Goal: Information Seeking & Learning: Learn about a topic

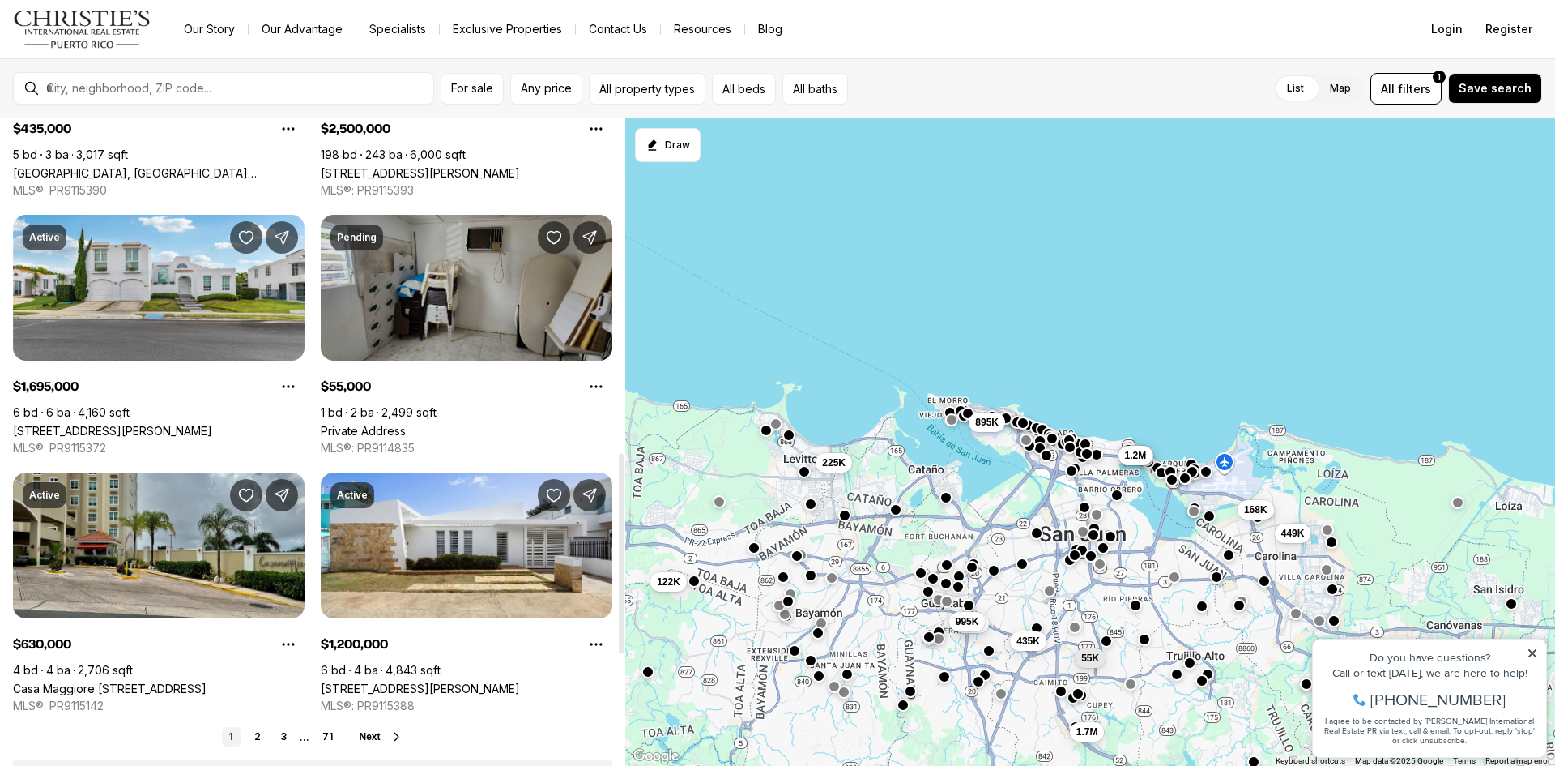
scroll to position [1080, 0]
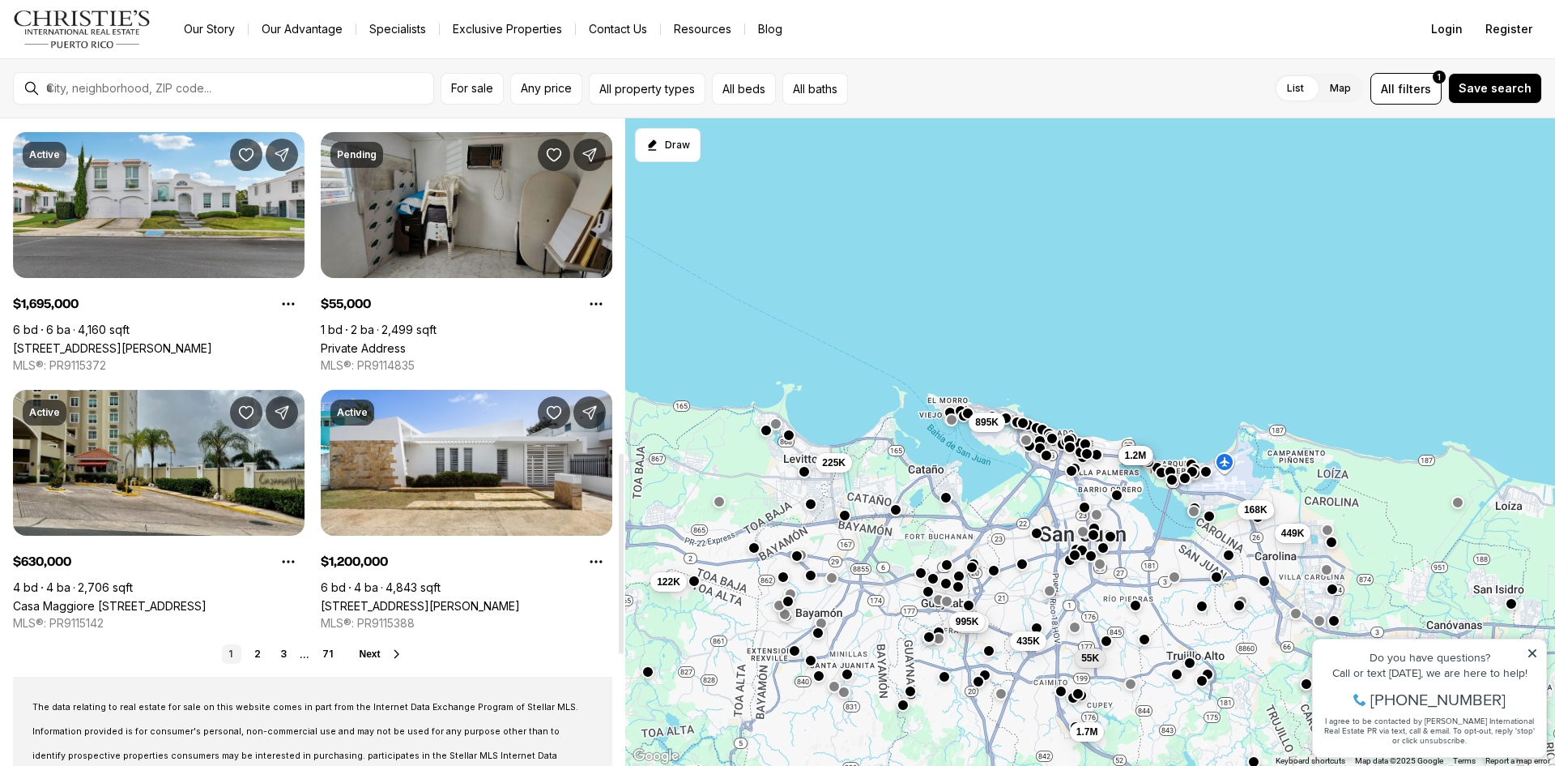
click at [406, 341] on link "Private Address" at bounding box center [363, 348] width 85 height 14
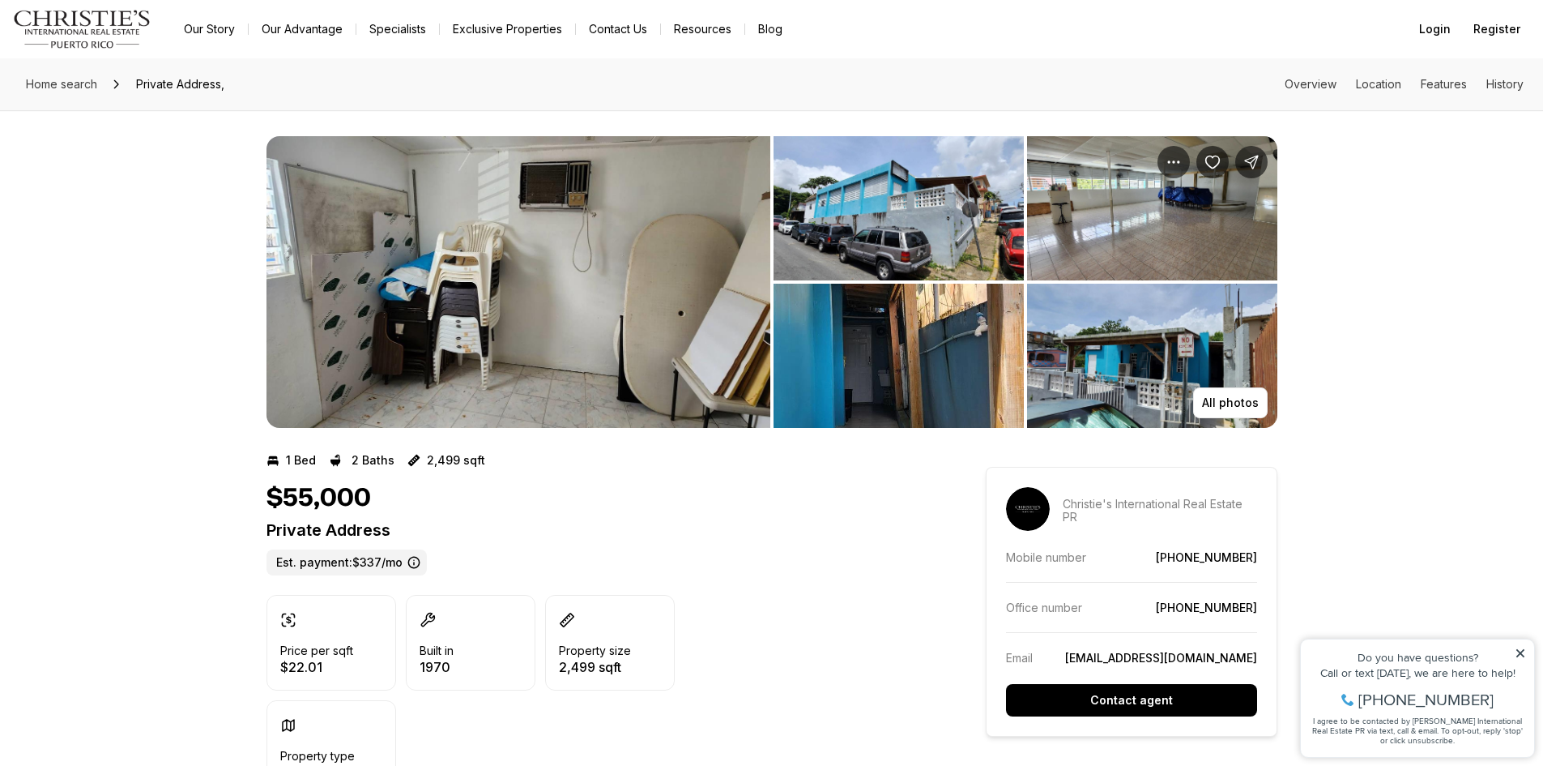
click at [863, 228] on img "View image gallery" at bounding box center [899, 208] width 250 height 144
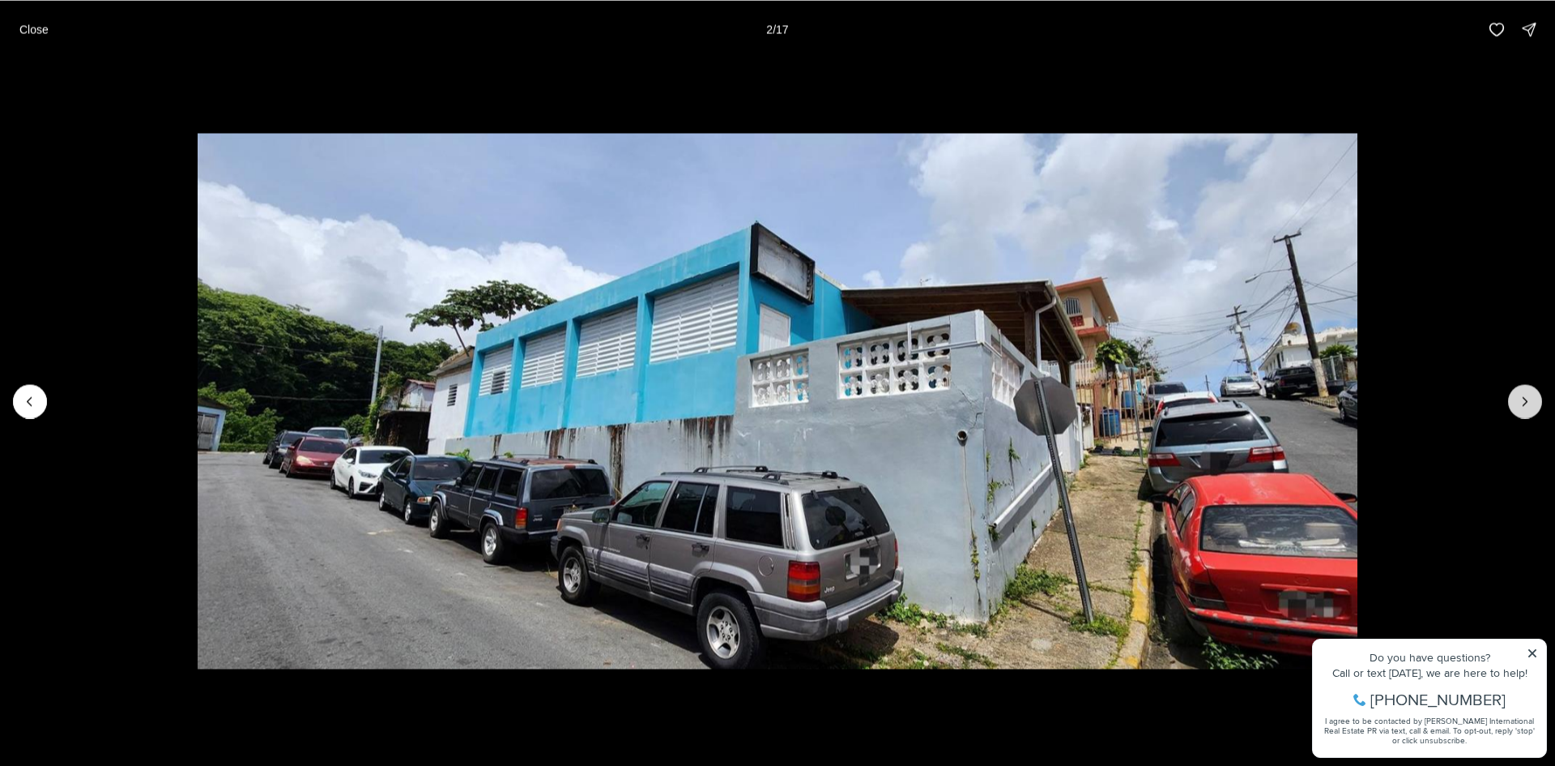
click at [1519, 406] on icon "Next slide" at bounding box center [1525, 401] width 16 height 16
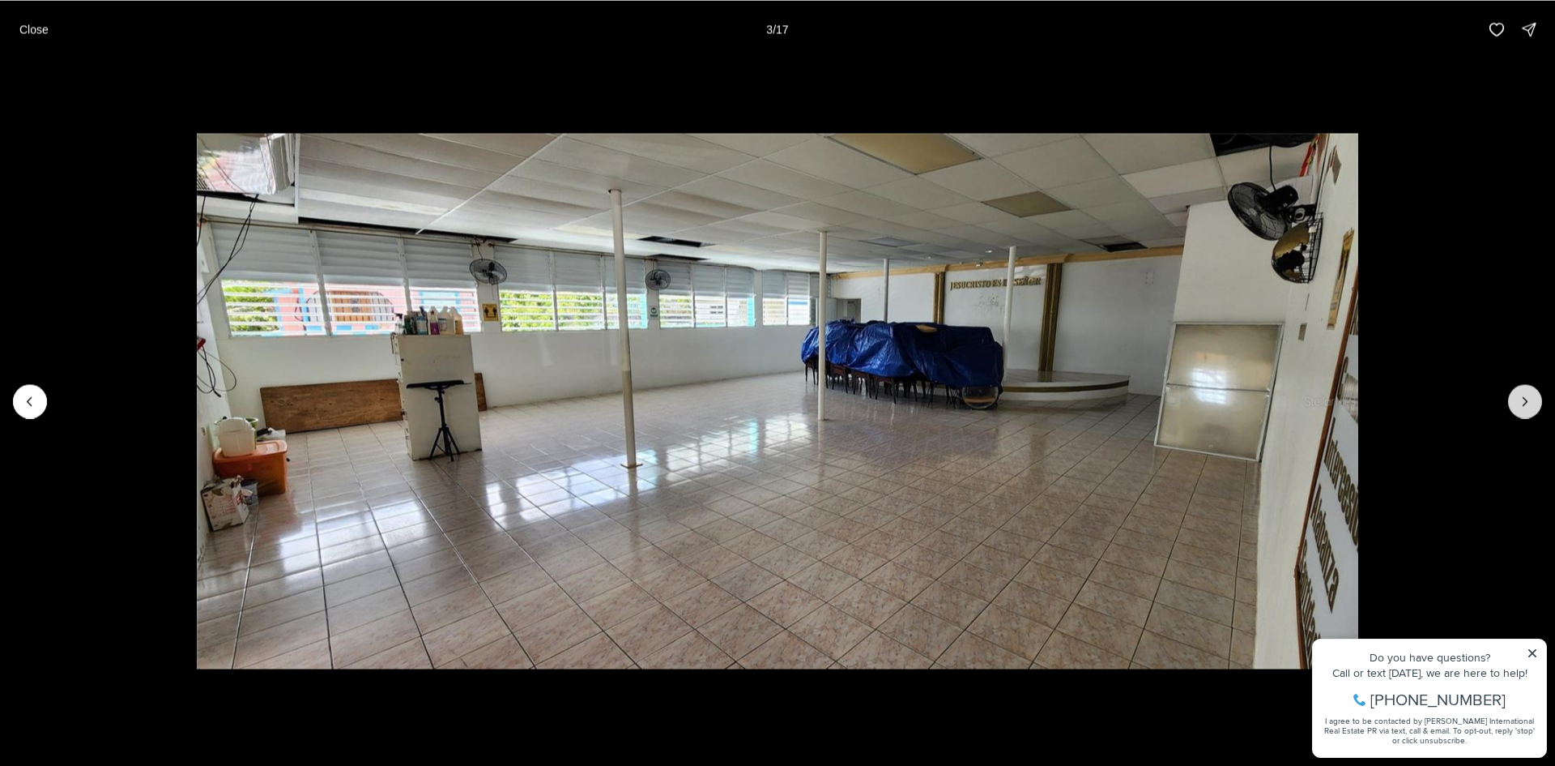
click at [1519, 406] on icon "Next slide" at bounding box center [1525, 401] width 16 height 16
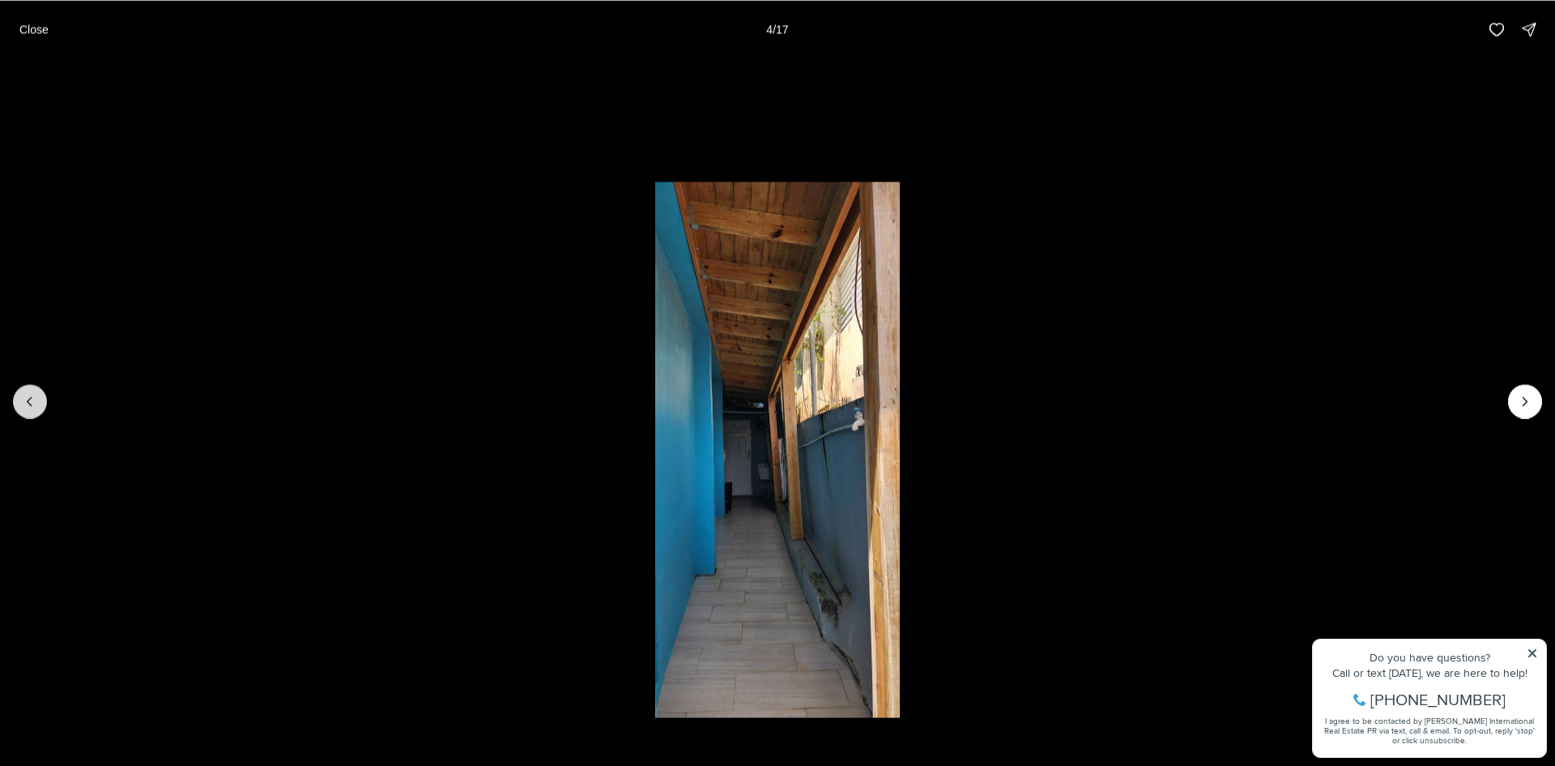
click at [40, 413] on button "Previous slide" at bounding box center [30, 401] width 34 height 34
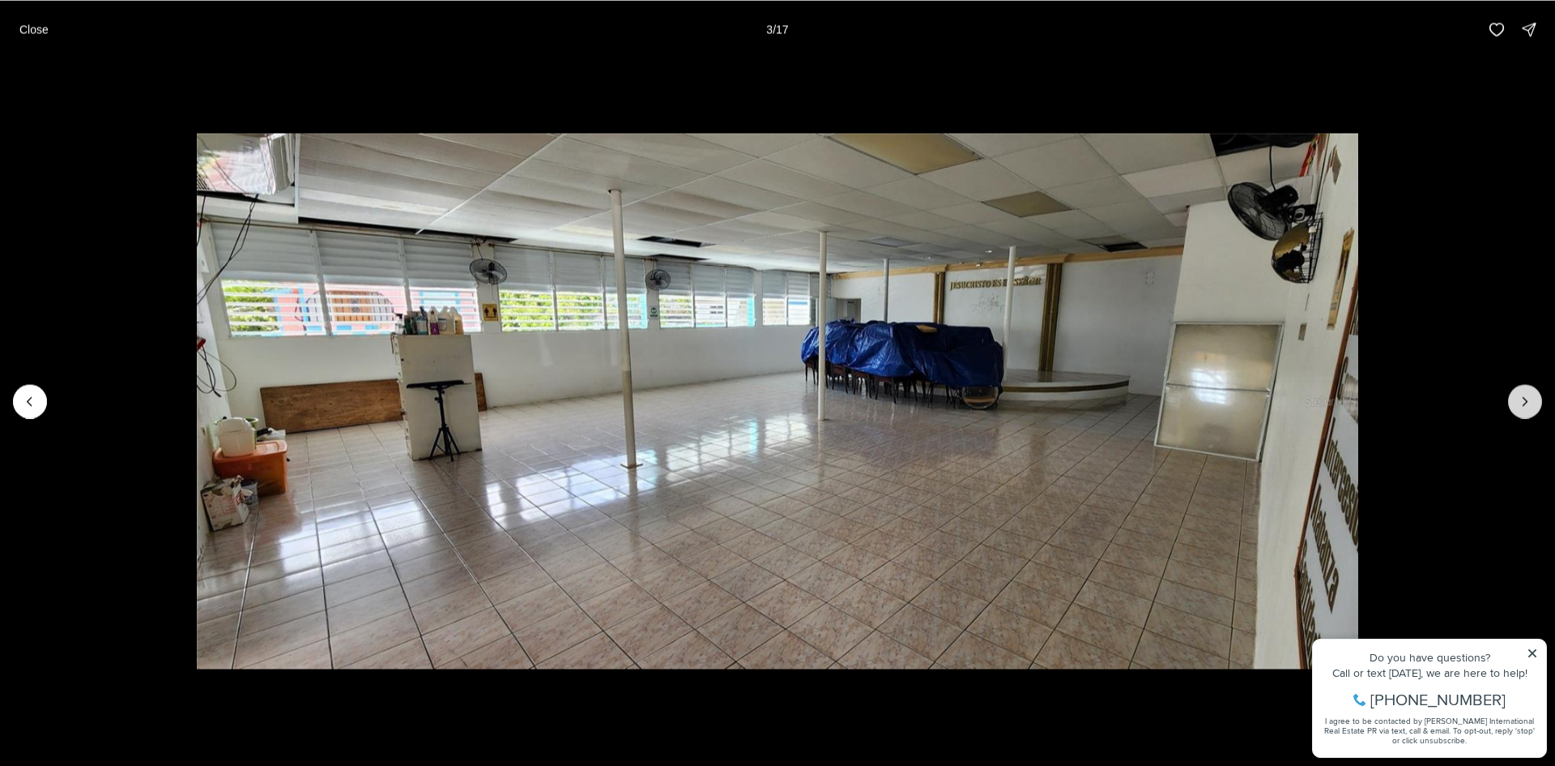
click at [1531, 403] on icon "Next slide" at bounding box center [1525, 401] width 16 height 16
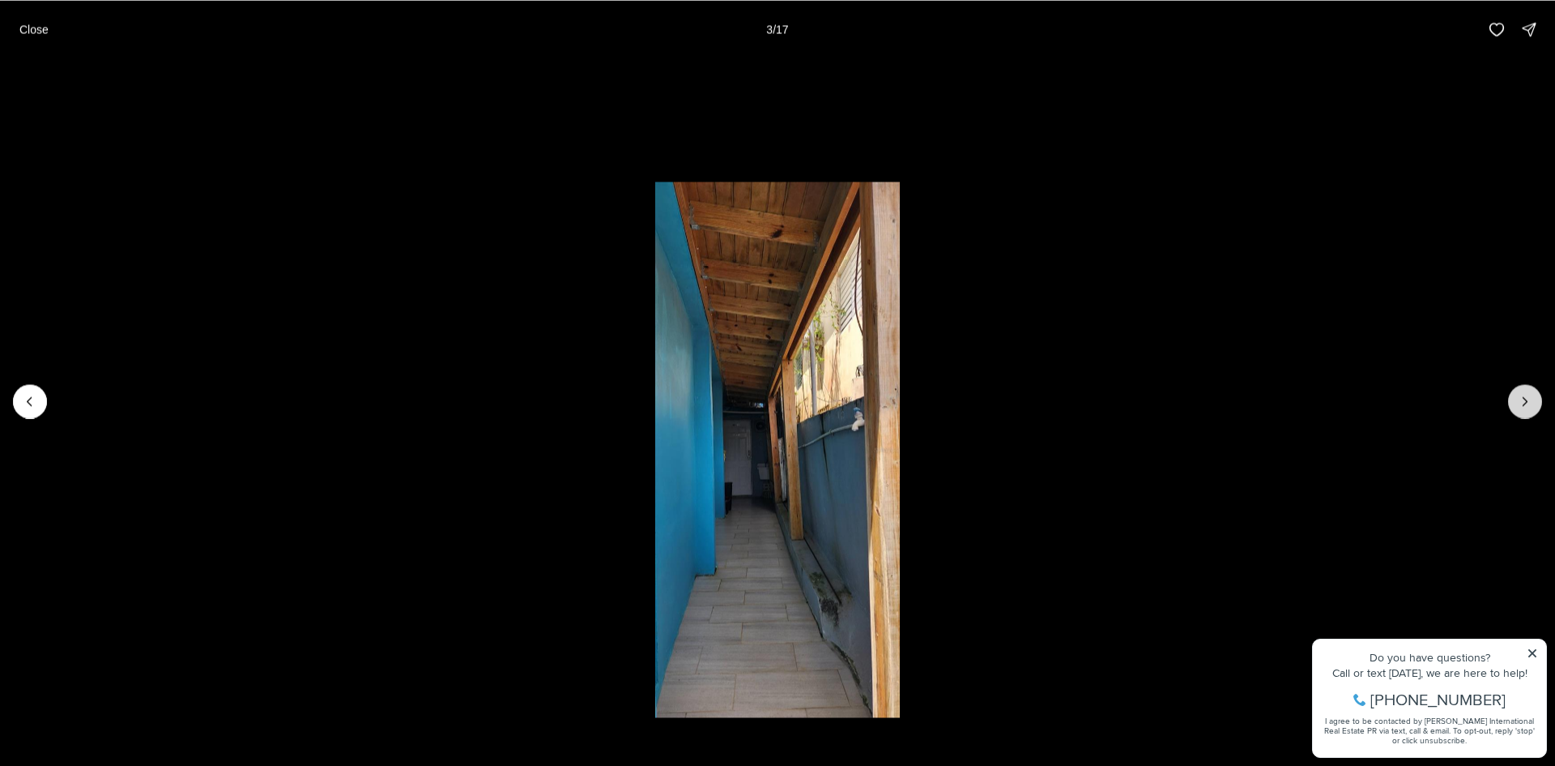
click at [1529, 403] on icon "Next slide" at bounding box center [1525, 401] width 16 height 16
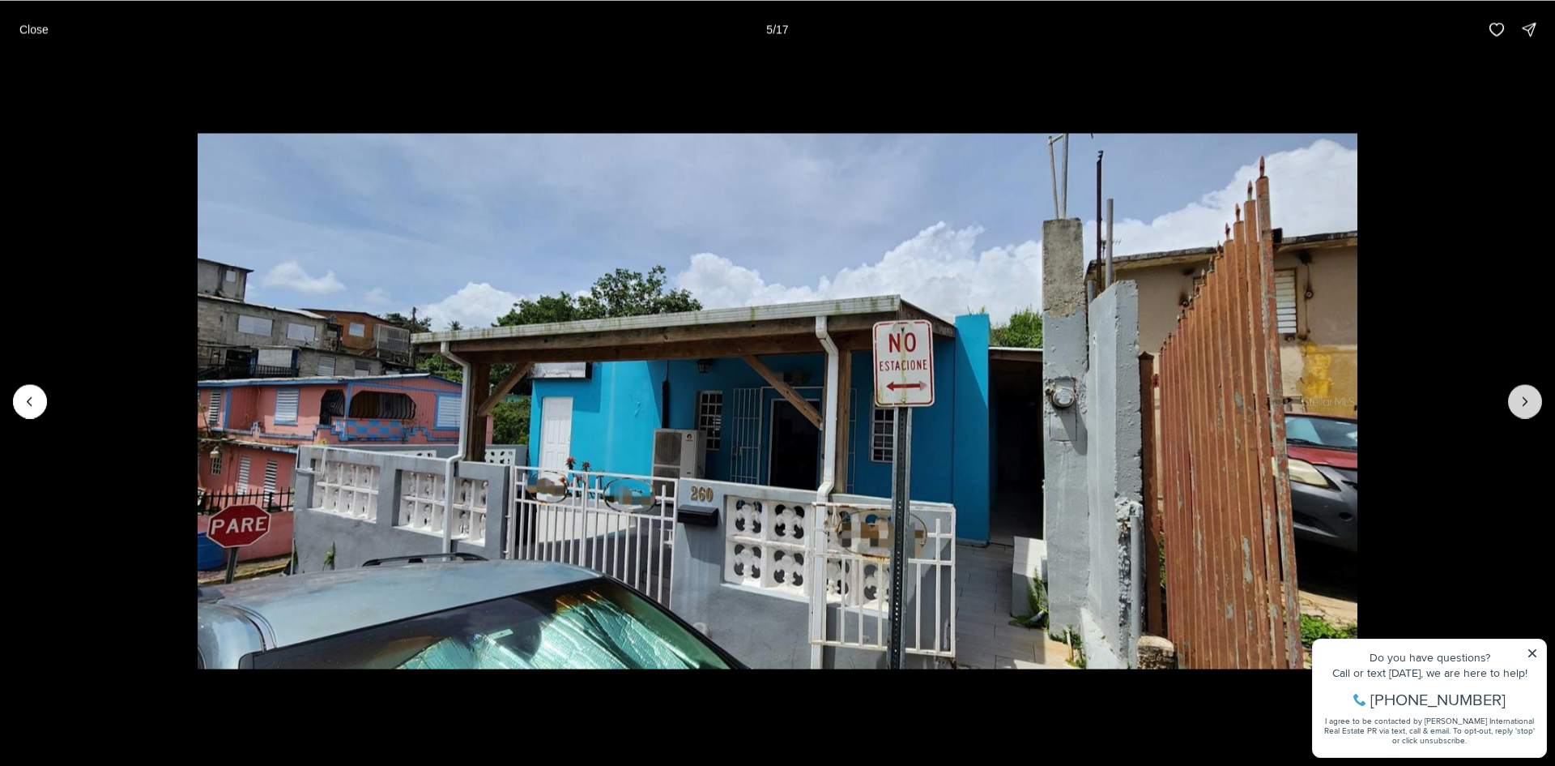
click at [1529, 403] on icon "Next slide" at bounding box center [1525, 401] width 16 height 16
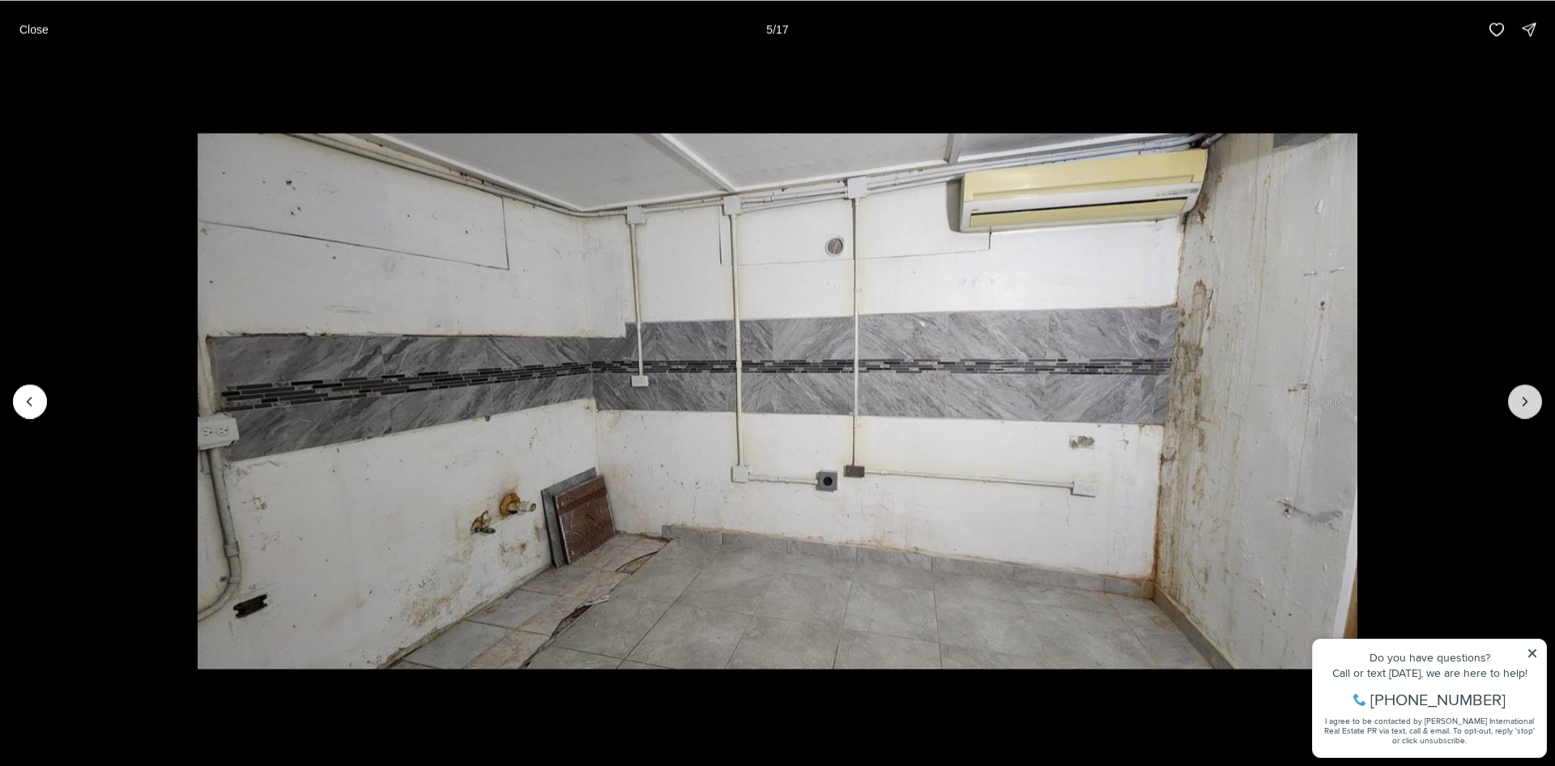
click at [1529, 403] on icon "Next slide" at bounding box center [1525, 401] width 16 height 16
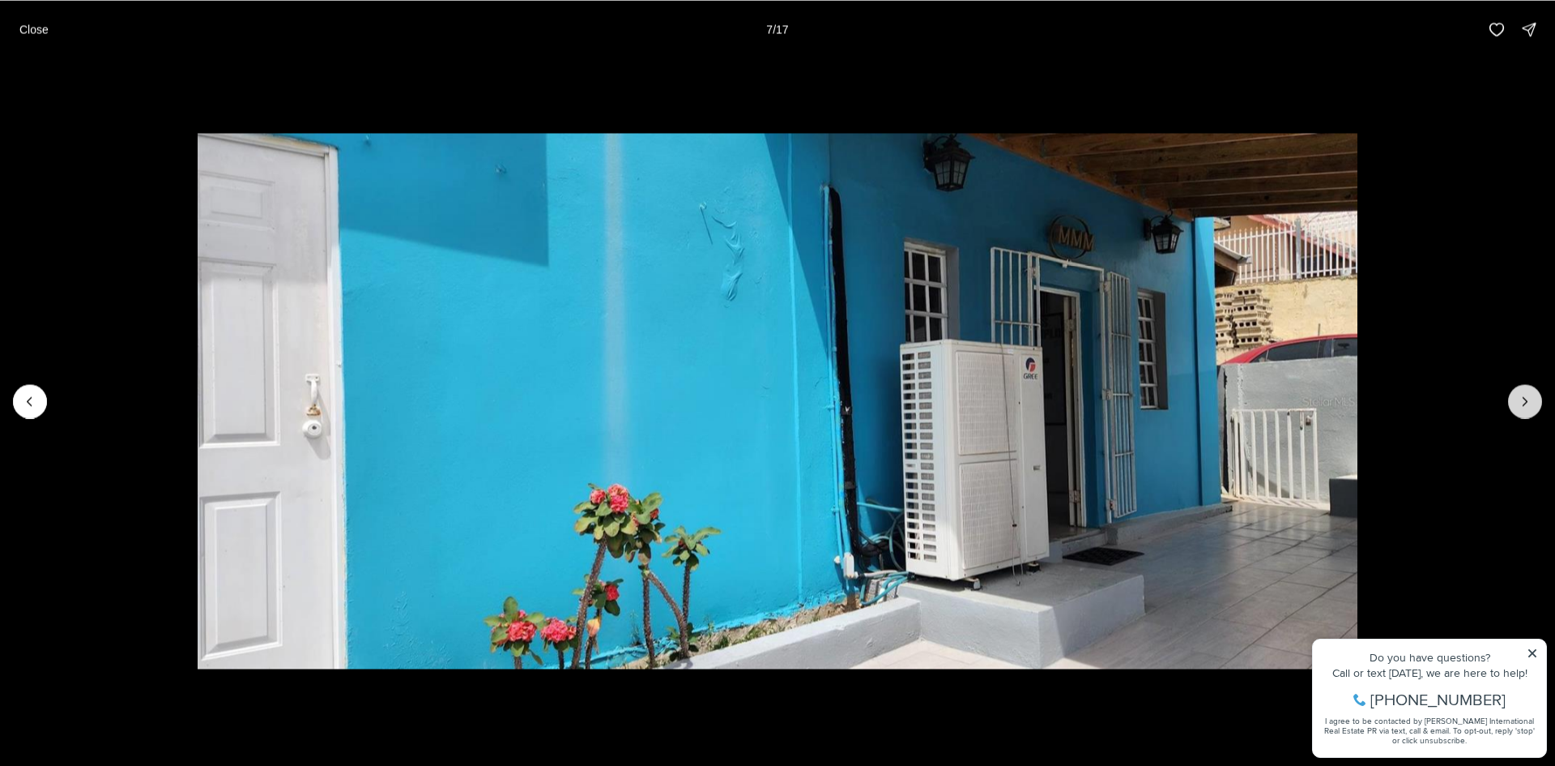
click at [1529, 403] on icon "Next slide" at bounding box center [1525, 401] width 16 height 16
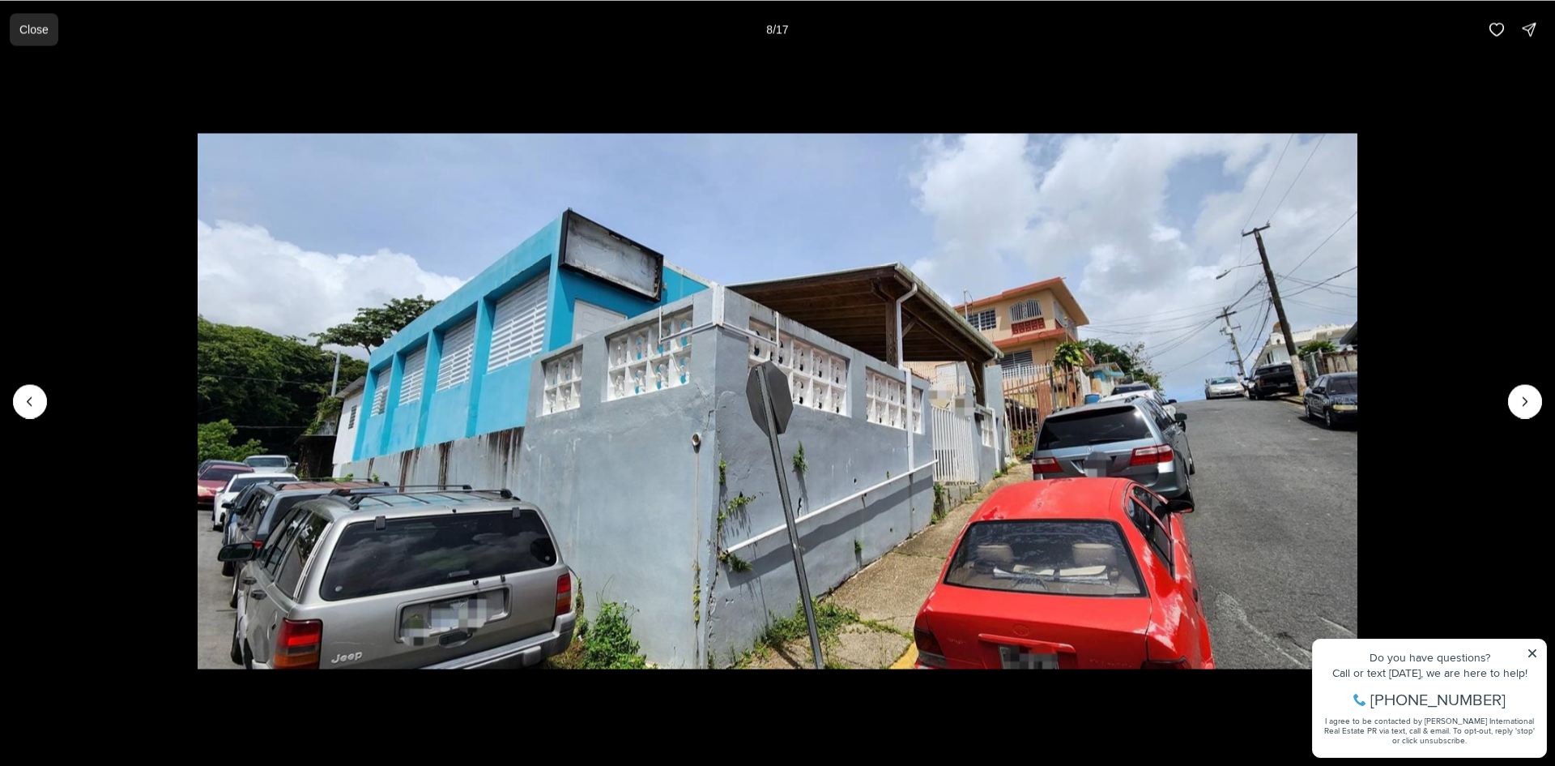
click at [37, 28] on p "Close" at bounding box center [33, 29] width 29 height 13
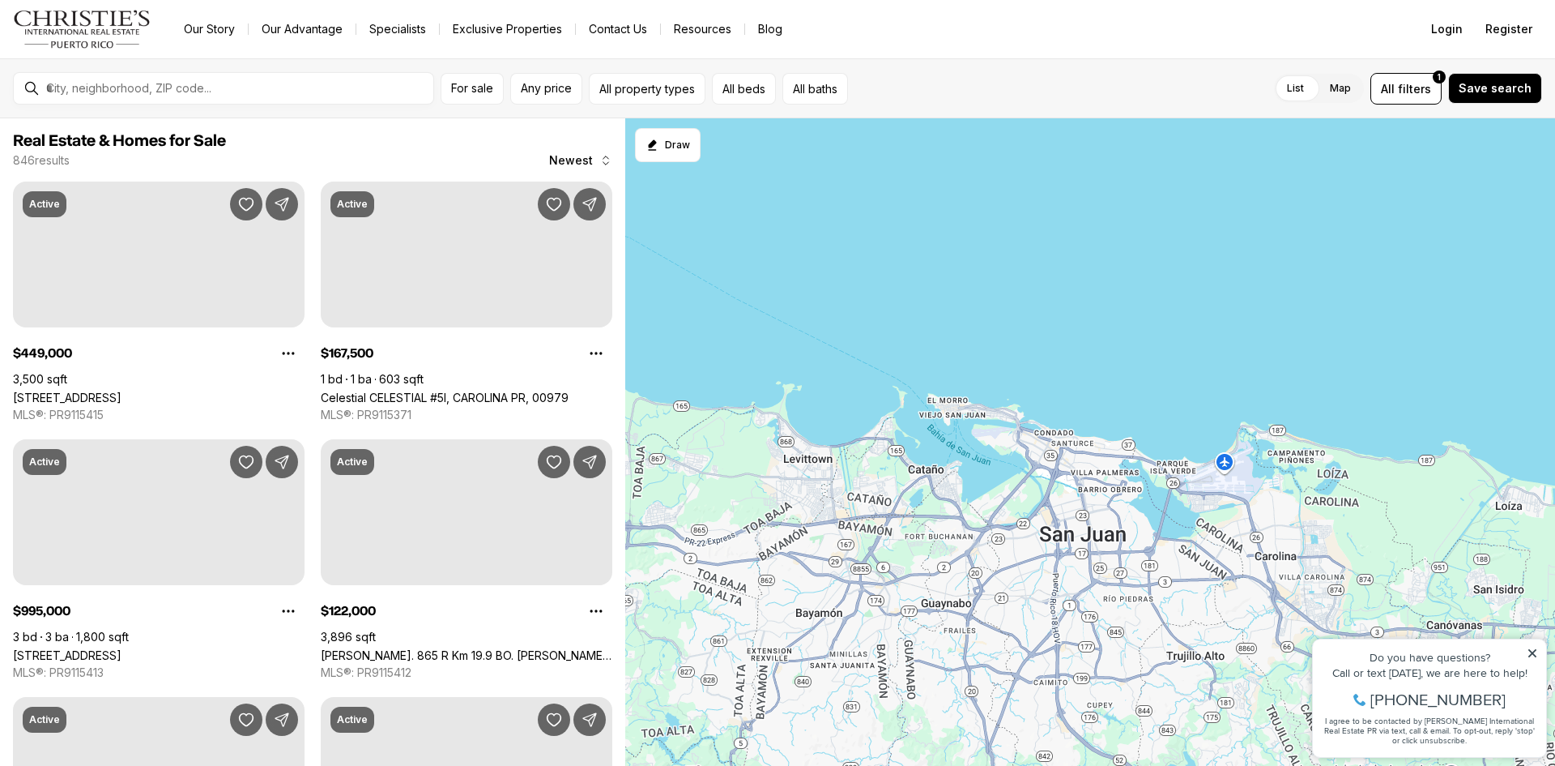
scroll to position [1080, 0]
